Goal: Information Seeking & Learning: Learn about a topic

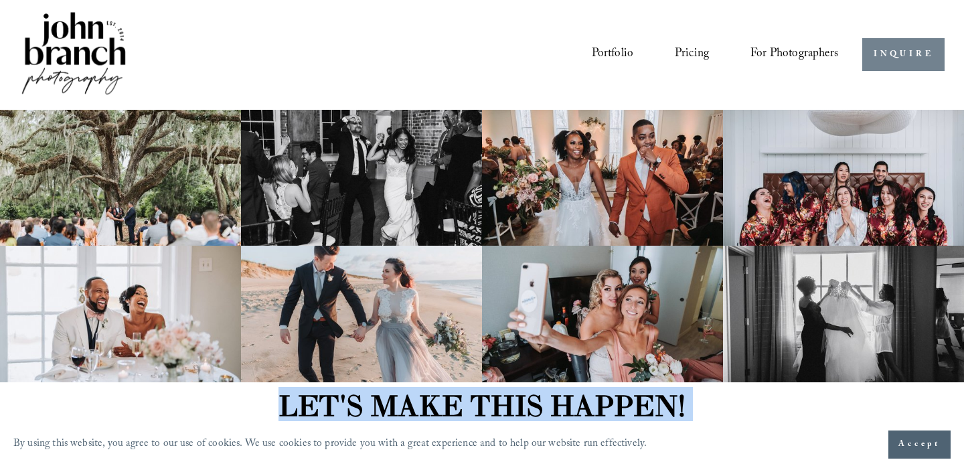
click at [907, 53] on link "INQUIRE" at bounding box center [903, 54] width 82 height 33
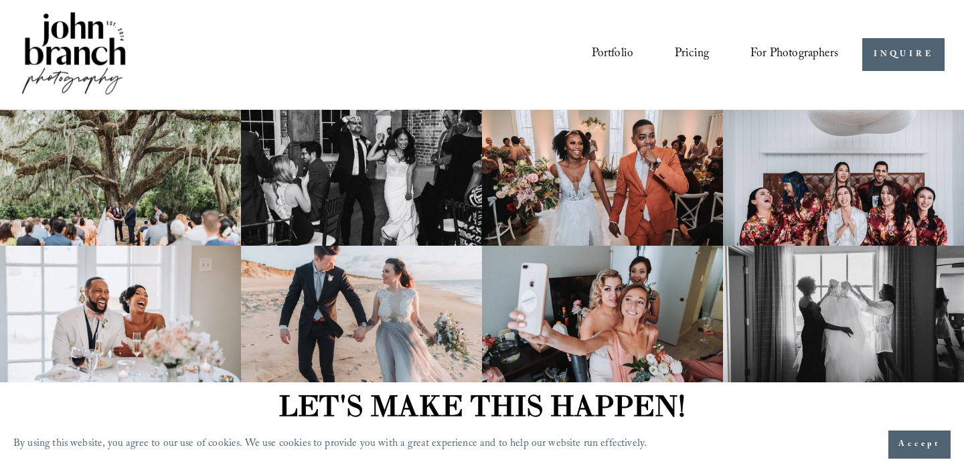
click at [687, 55] on link "Pricing" at bounding box center [692, 54] width 34 height 25
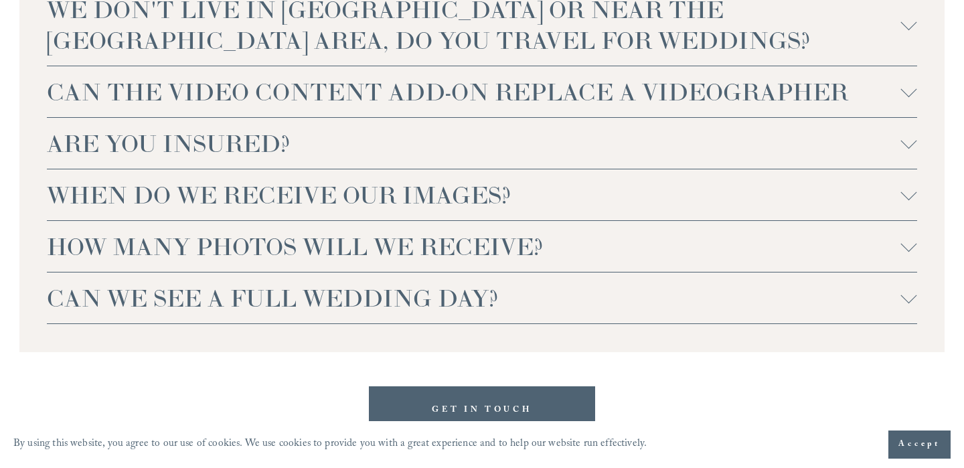
scroll to position [3244, 0]
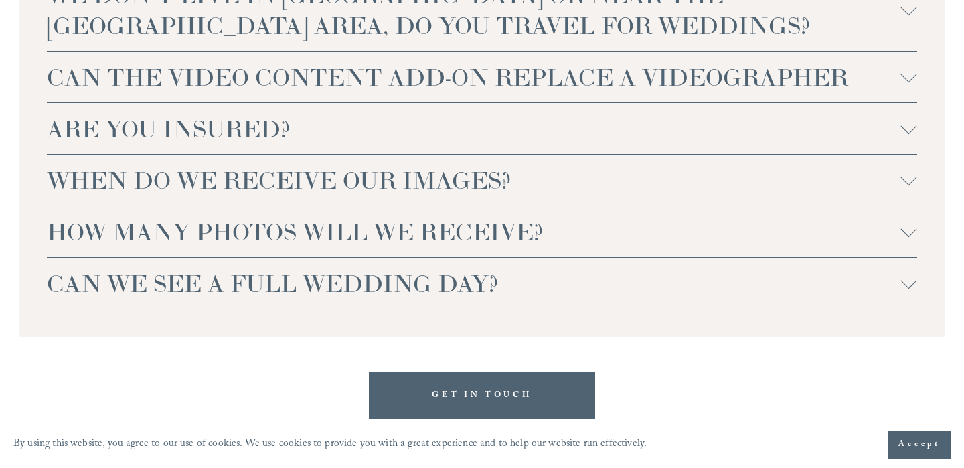
click at [587, 216] on span "HOW MANY PHOTOS WILL WE RECEIVE?" at bounding box center [474, 231] width 854 height 31
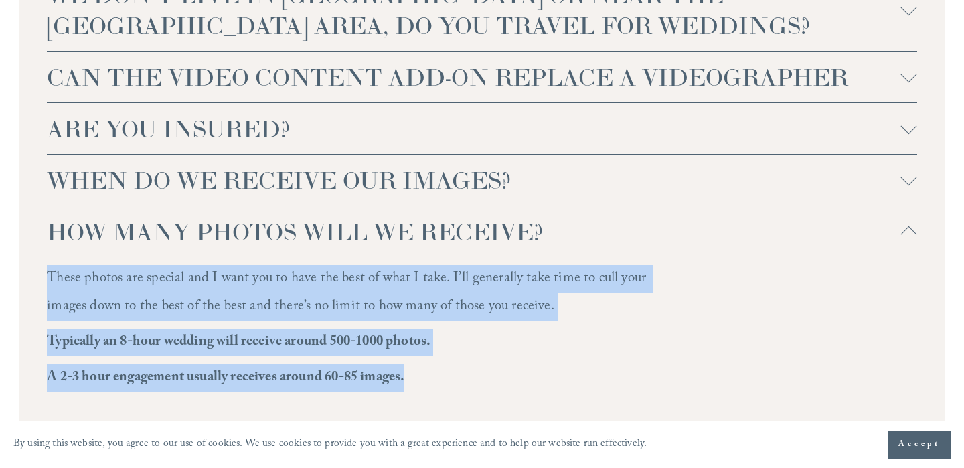
drag, startPoint x: 413, startPoint y: 355, endPoint x: 45, endPoint y: 246, distance: 383.9
click at [45, 246] on div "WE DON'T LIVE IN [GEOGRAPHIC_DATA] OR NEAR THE [GEOGRAPHIC_DATA] AREA, DO YOU T…" at bounding box center [481, 215] width 925 height 549
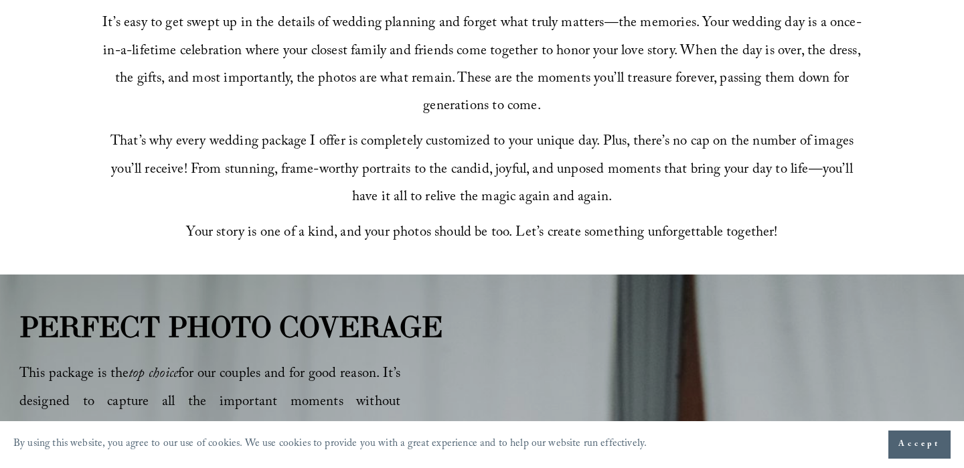
scroll to position [0, 0]
